Goal: Find contact information: Find contact information

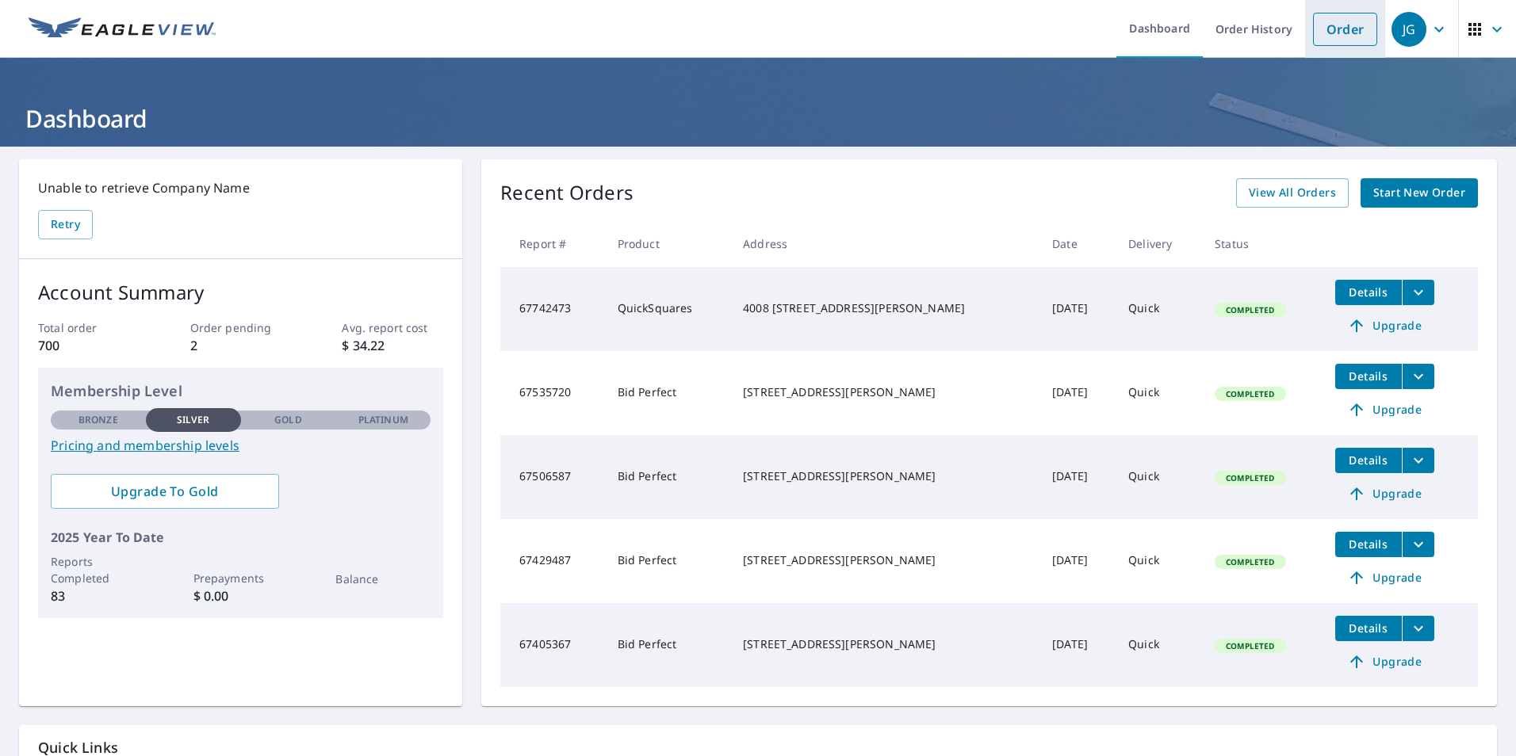
click at [1340, 33] on link "Order" at bounding box center [1345, 29] width 64 height 33
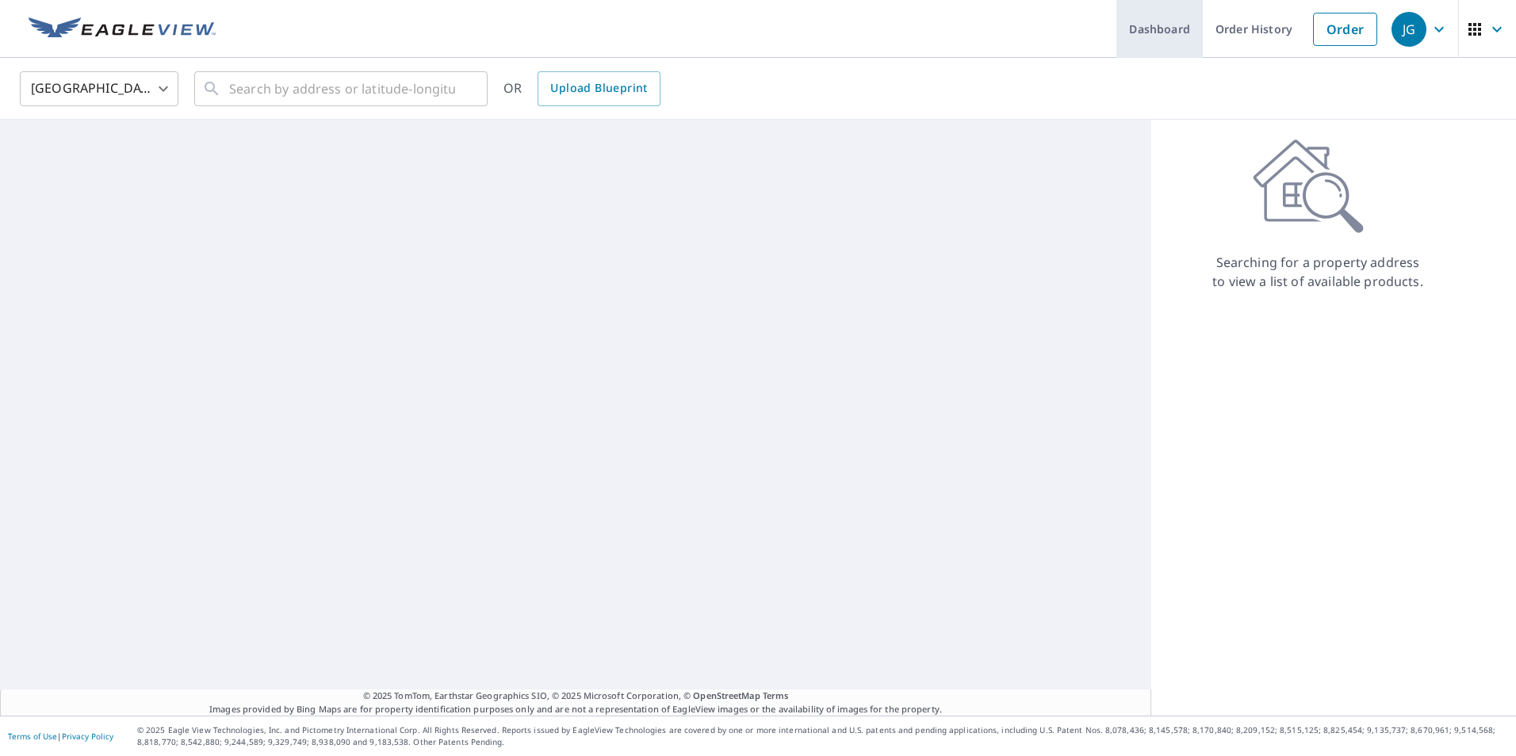
click at [1149, 32] on link "Dashboard" at bounding box center [1159, 29] width 86 height 58
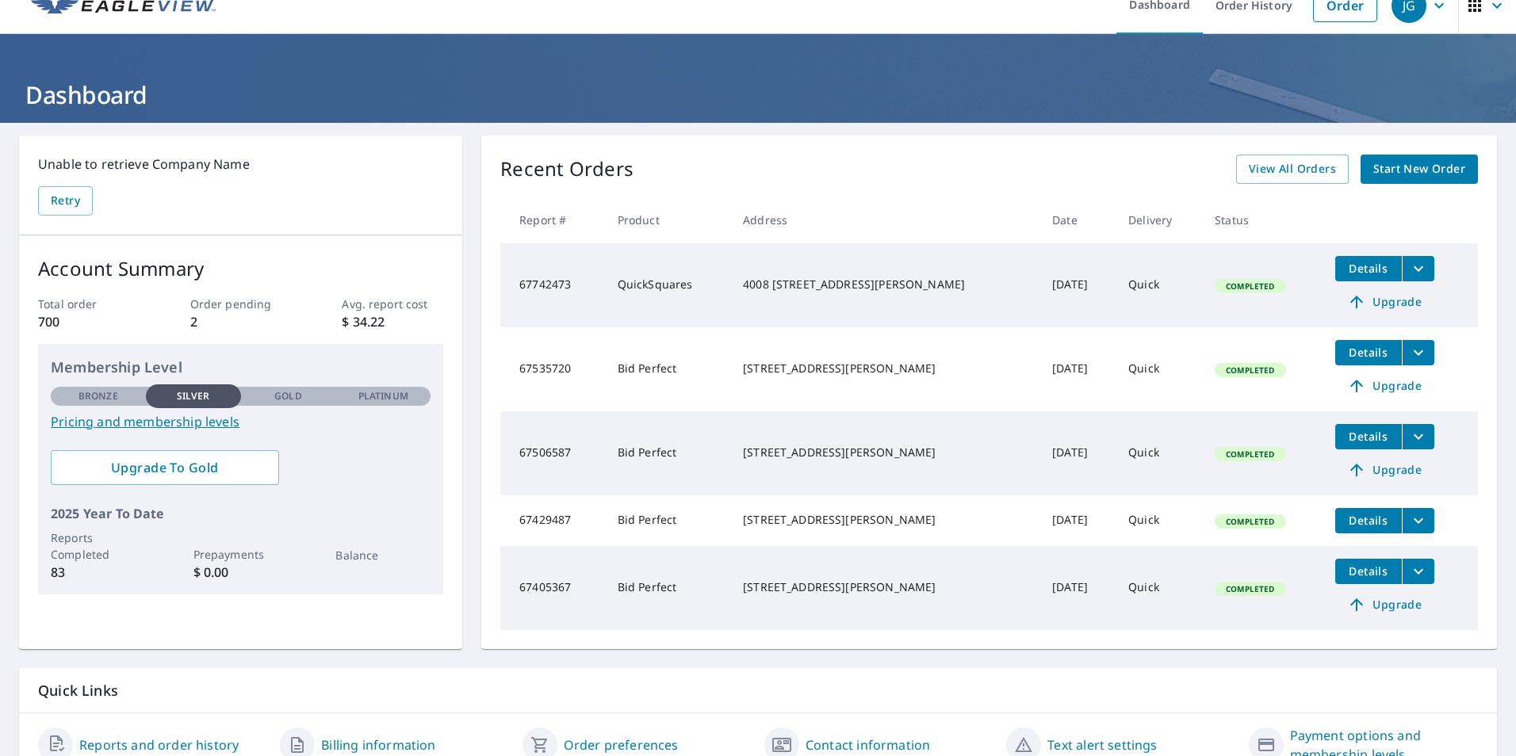
scroll to position [4, 0]
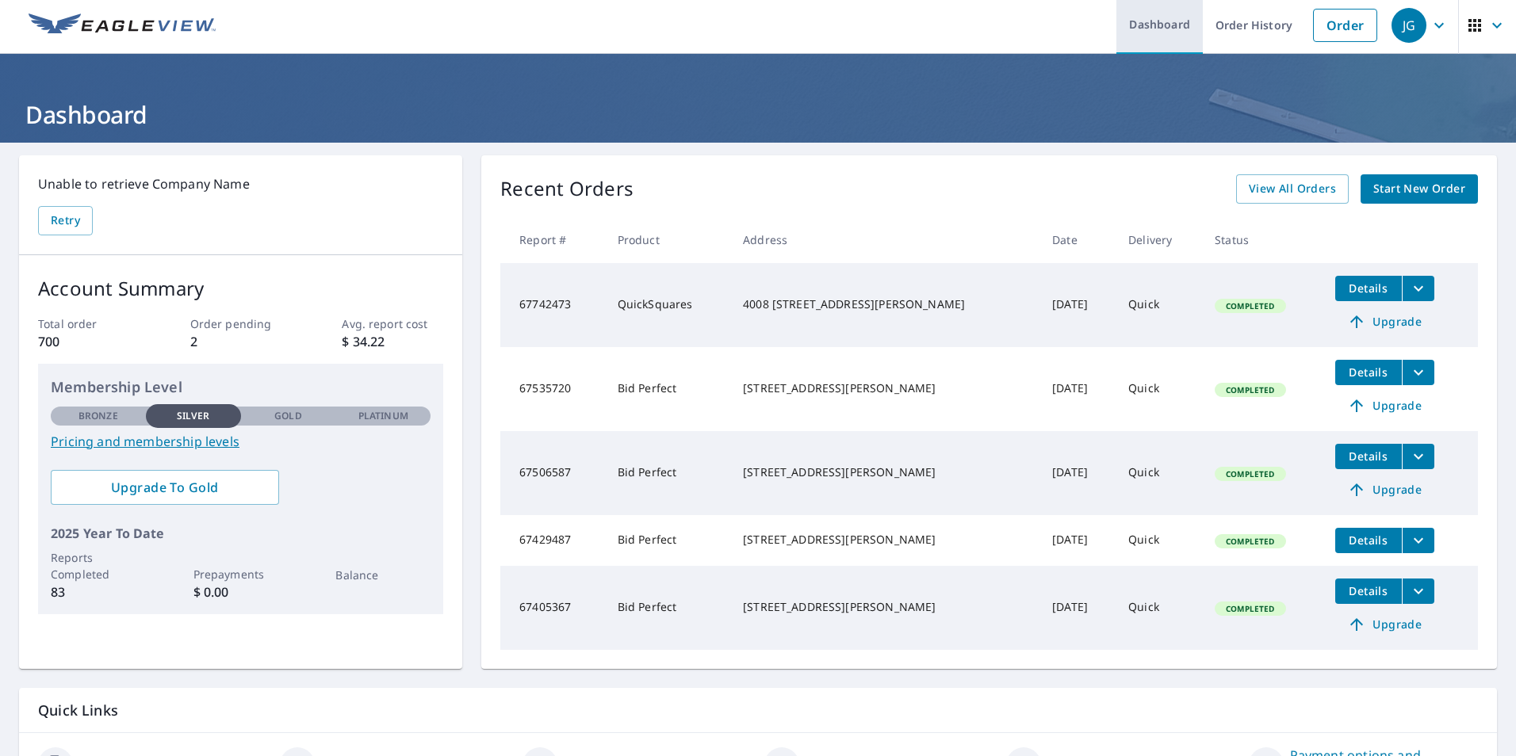
click at [1159, 25] on link "Dashboard" at bounding box center [1159, 25] width 86 height 58
click at [1123, 25] on link "Dashboard" at bounding box center [1159, 25] width 86 height 58
click at [1222, 21] on link "Order History" at bounding box center [1254, 25] width 102 height 58
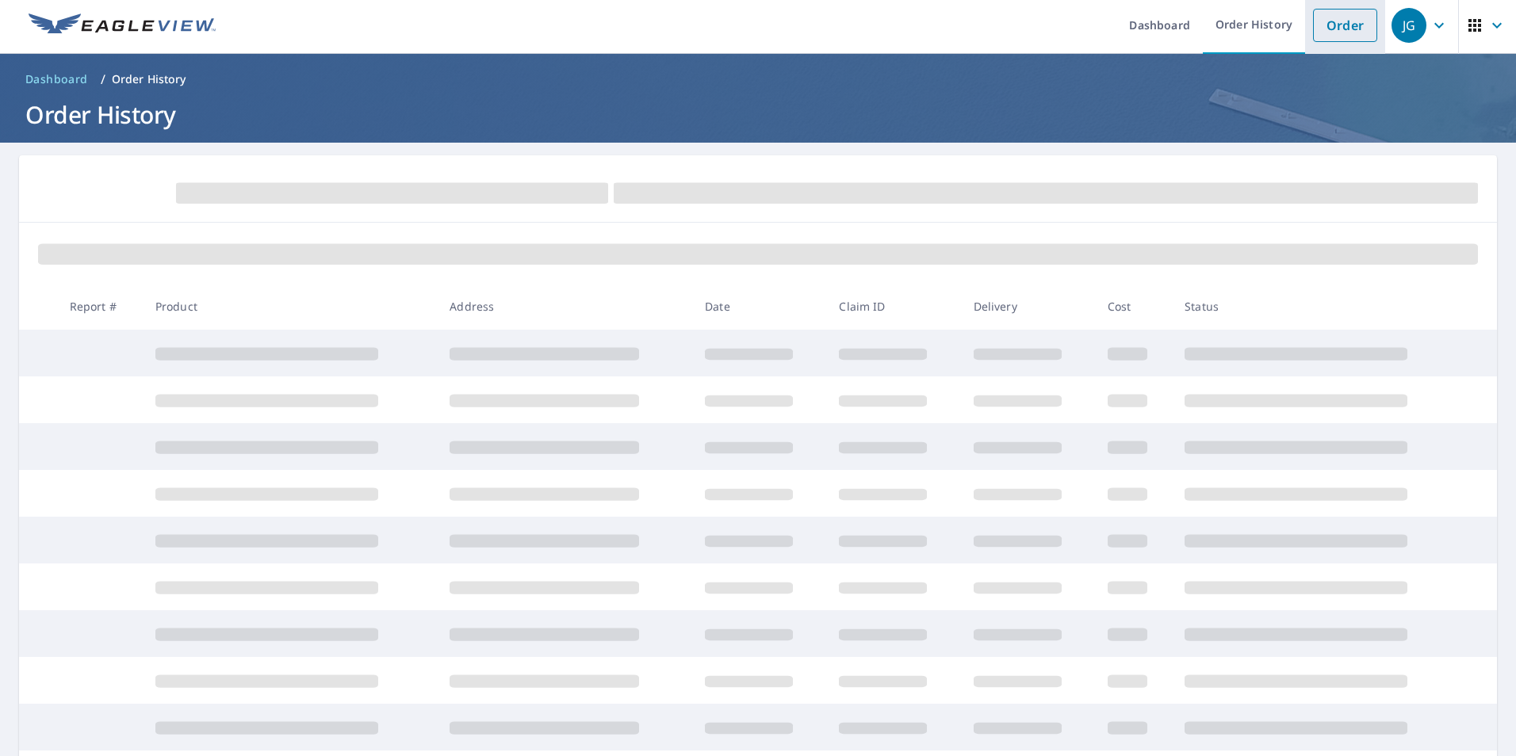
click at [1336, 22] on link "Order" at bounding box center [1345, 25] width 64 height 33
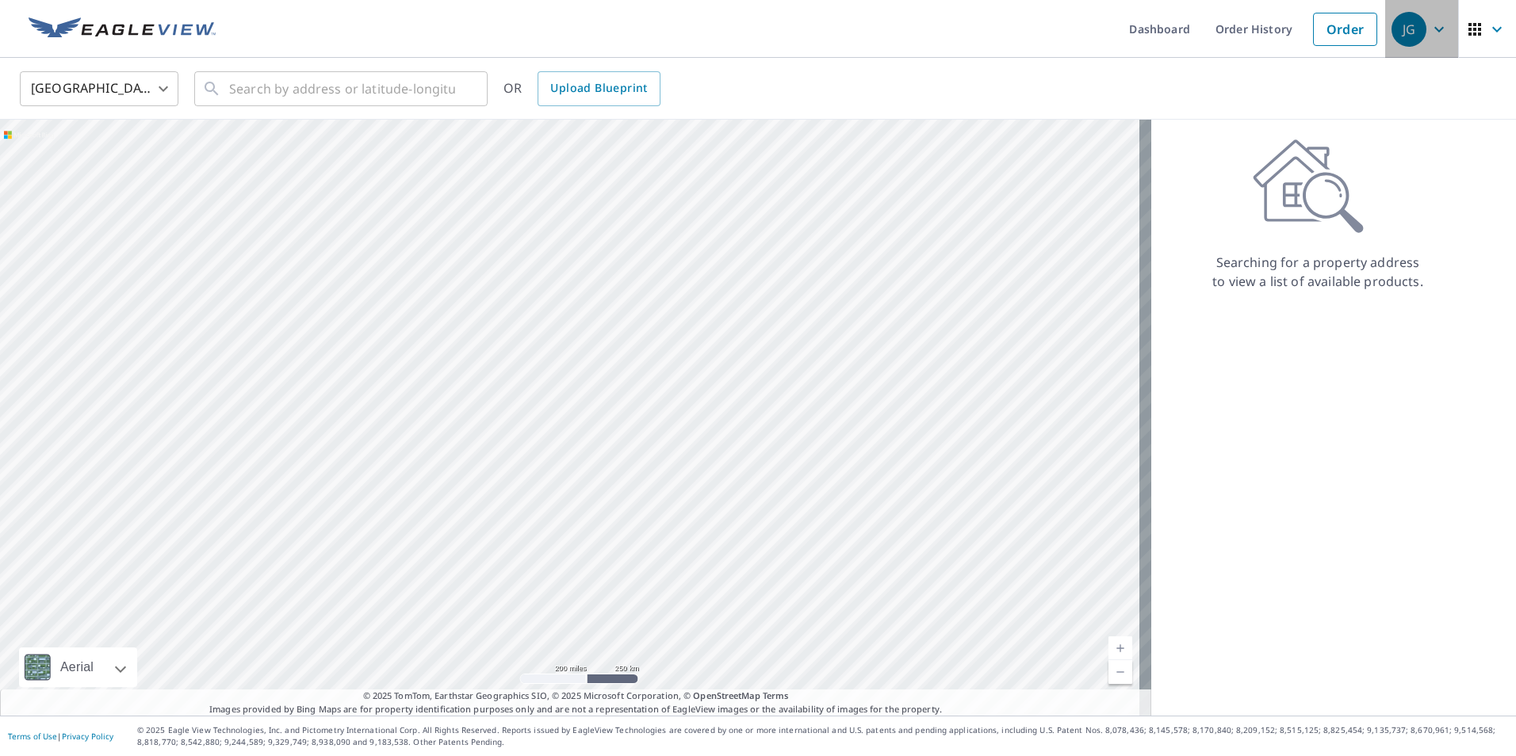
click at [1429, 24] on icon "button" at bounding box center [1438, 29] width 19 height 19
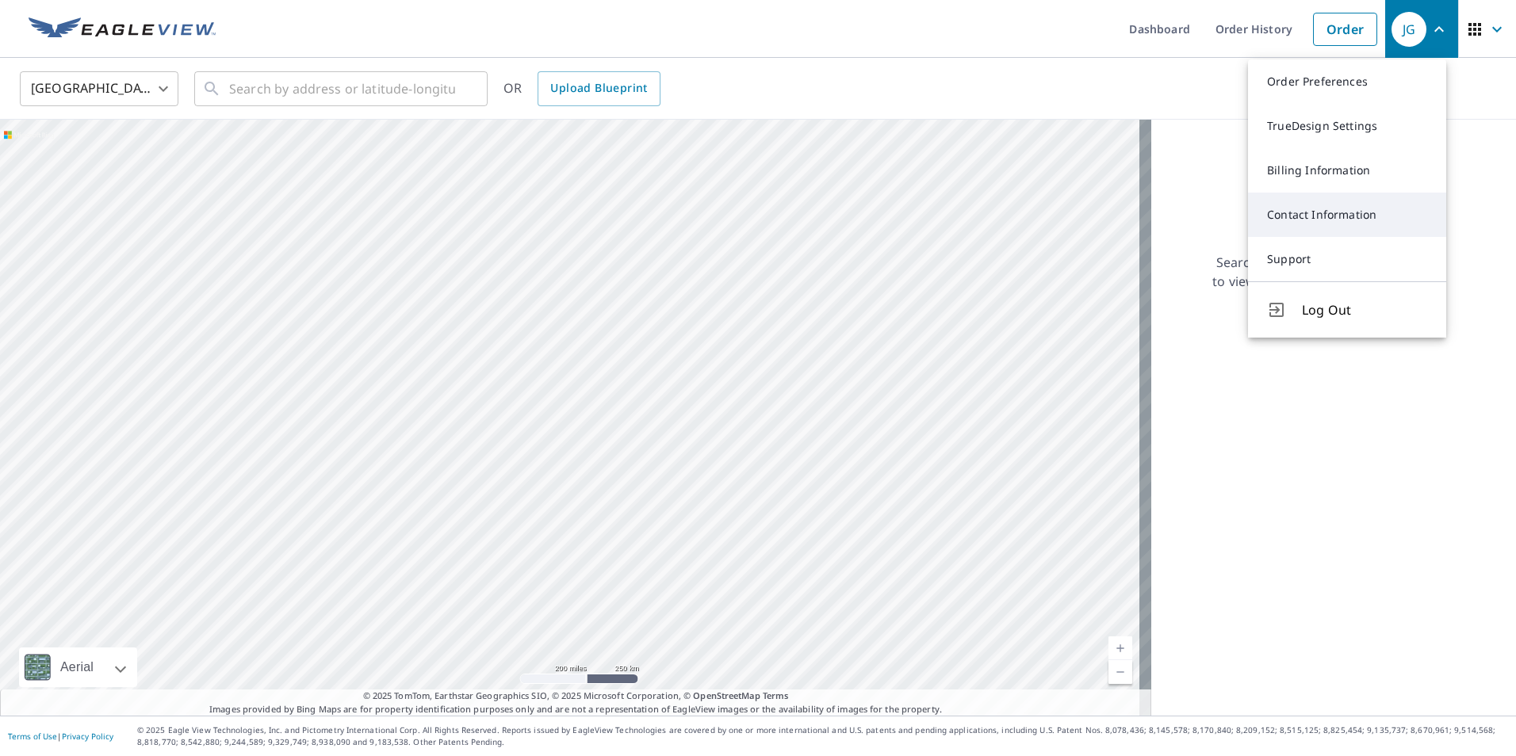
click at [1300, 224] on link "Contact Information" at bounding box center [1347, 215] width 198 height 44
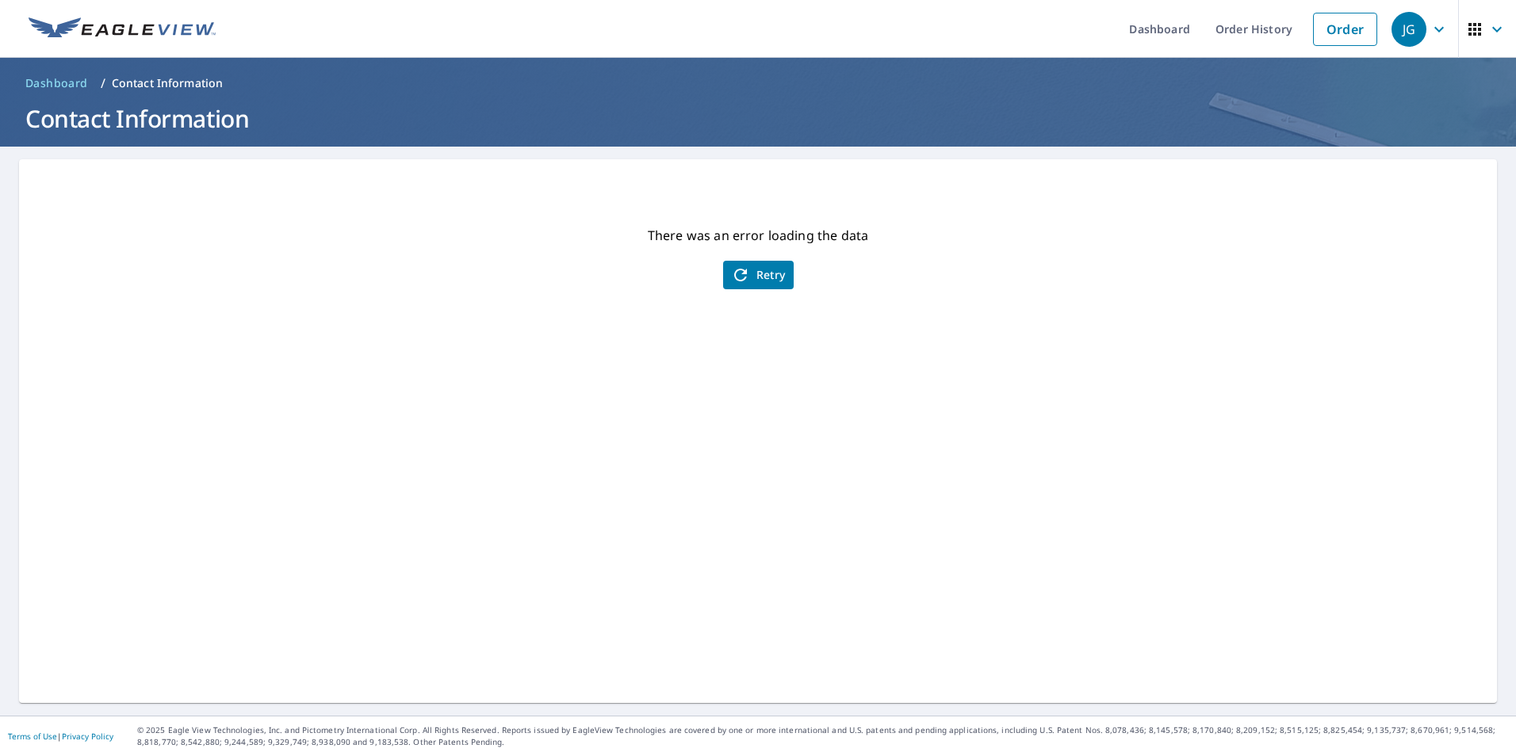
click at [1431, 29] on icon "button" at bounding box center [1438, 29] width 19 height 19
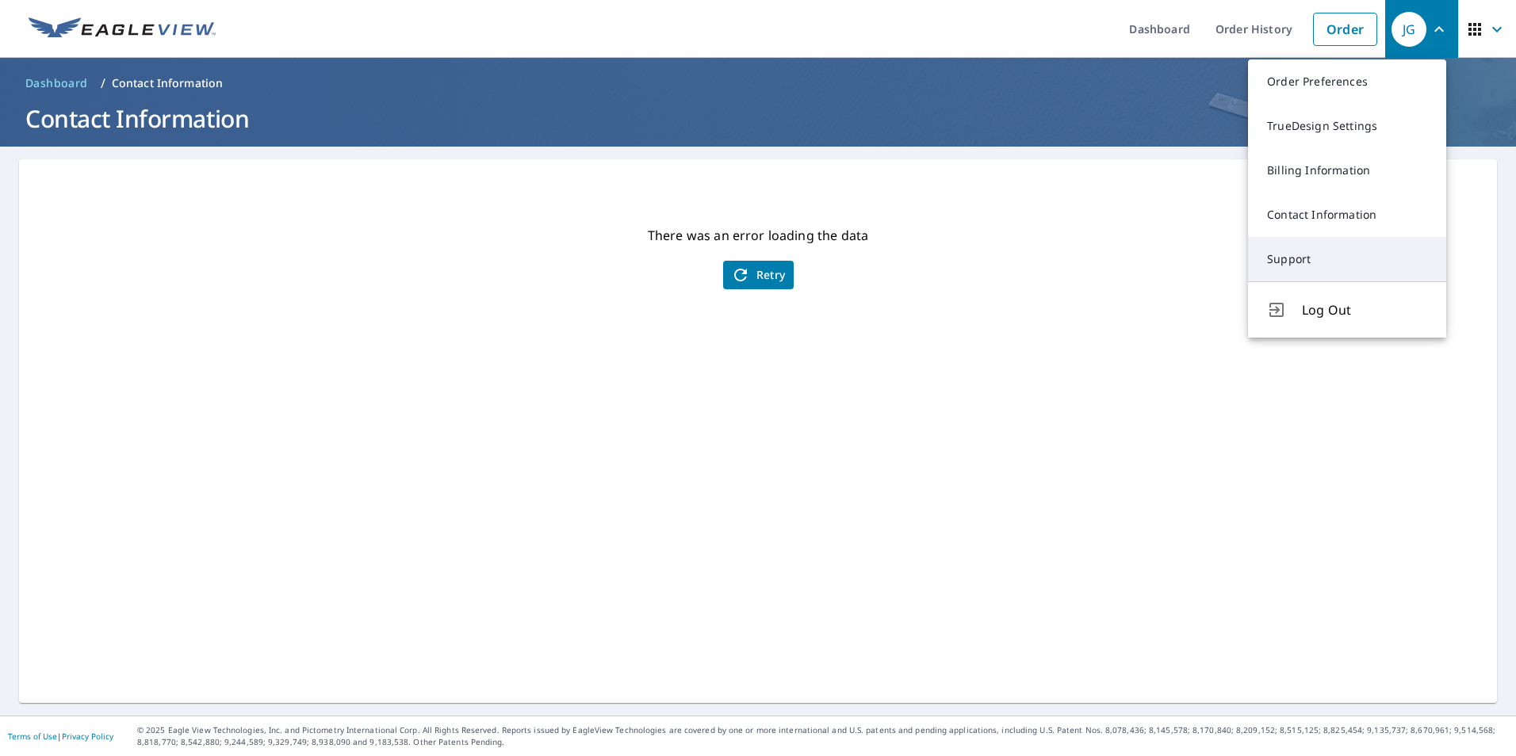
click at [1281, 266] on link "Support" at bounding box center [1347, 259] width 198 height 44
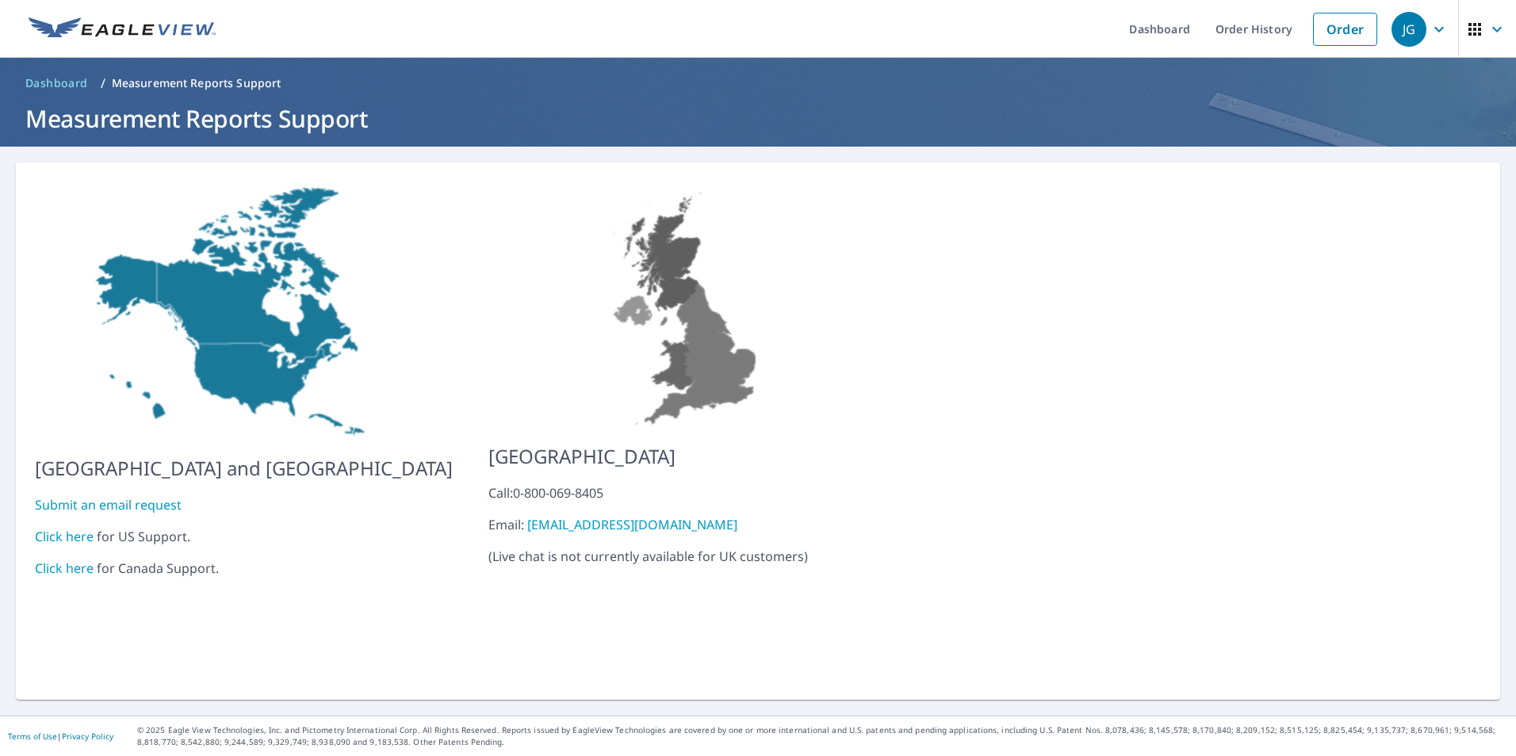
click at [59, 528] on link "Click here" at bounding box center [64, 536] width 59 height 17
click at [1235, 21] on link "Order History" at bounding box center [1254, 29] width 102 height 58
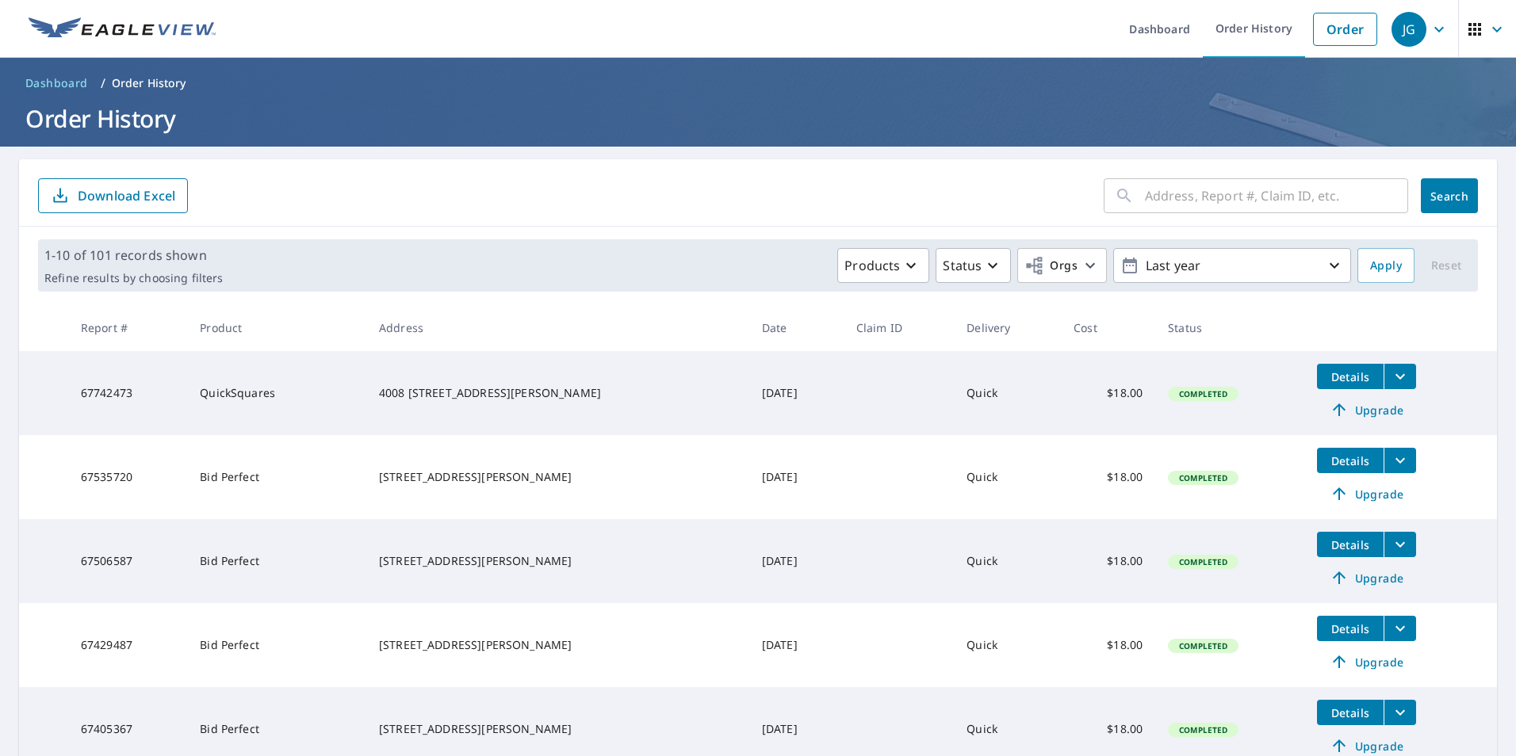
click at [464, 398] on div "4008 [STREET_ADDRESS][PERSON_NAME]" at bounding box center [558, 393] width 358 height 16
click at [96, 396] on td "67742473" at bounding box center [127, 393] width 119 height 84
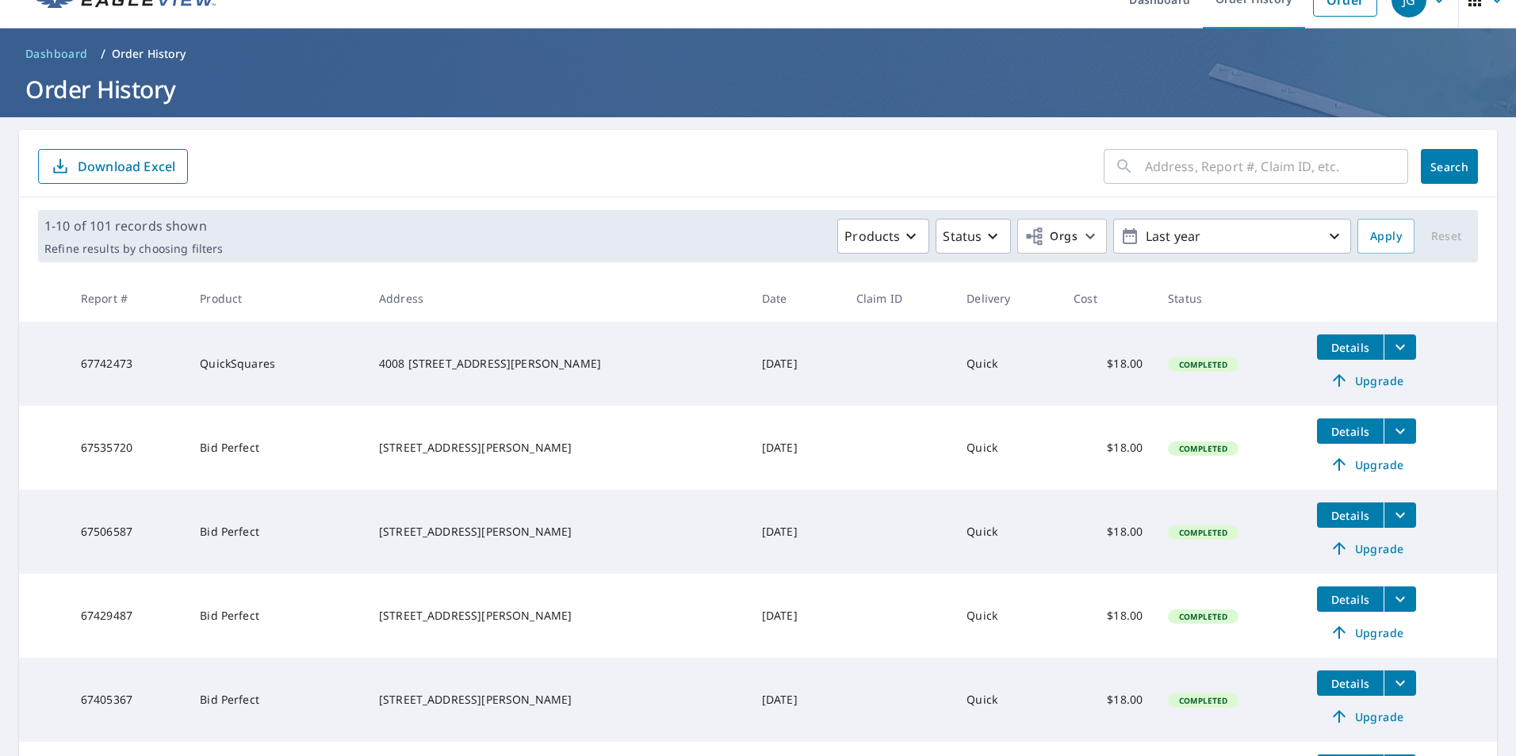
scroll to position [52, 0]
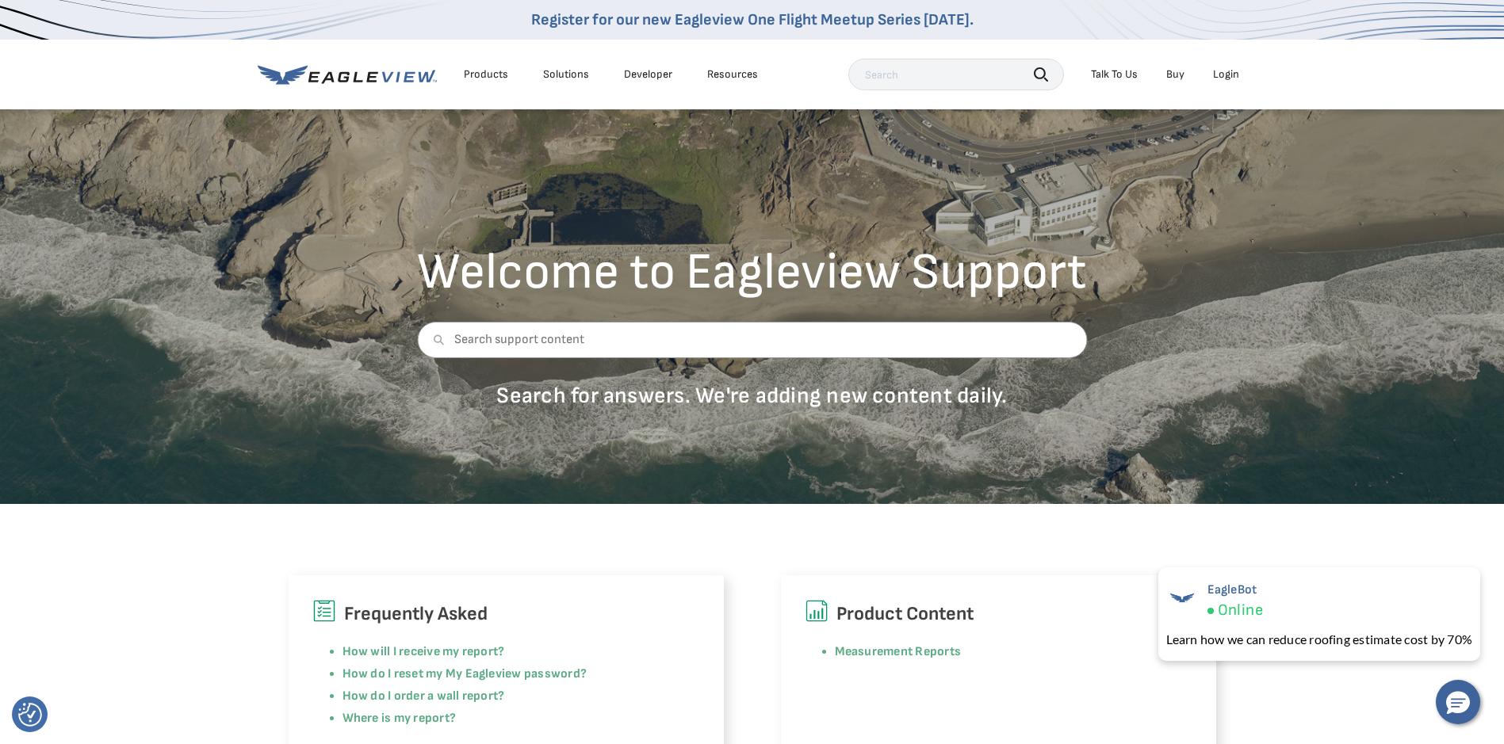
click at [1118, 74] on div "Talk To Us" at bounding box center [1114, 74] width 47 height 14
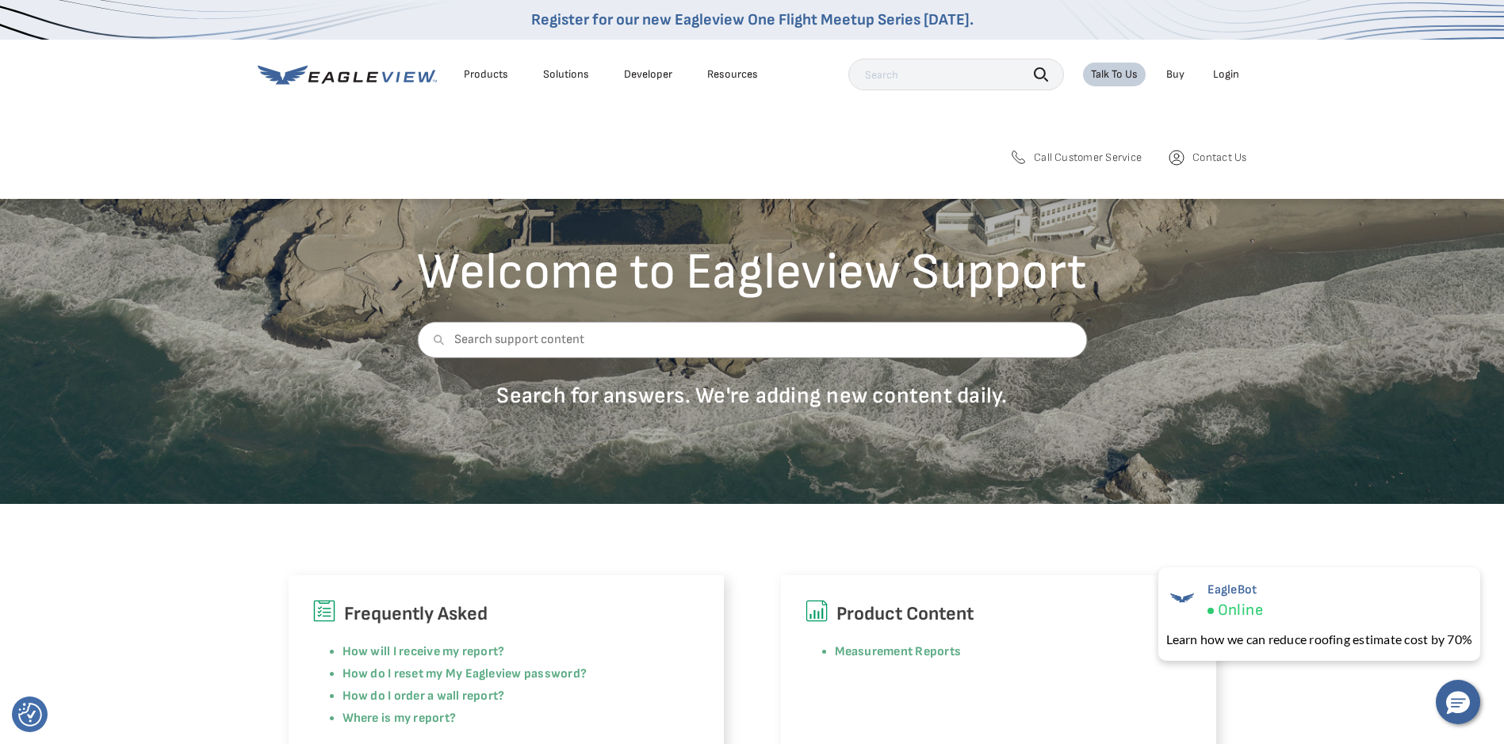
click at [1093, 153] on span "Call Customer Service" at bounding box center [1088, 158] width 108 height 14
click at [1089, 123] on nav "Register for our new Eagleview One Flight Meetup Series today. Products Solutio…" at bounding box center [752, 99] width 1504 height 199
click at [1075, 156] on span "Call Customer Service" at bounding box center [1088, 158] width 108 height 14
